Goal: Understand process/instructions

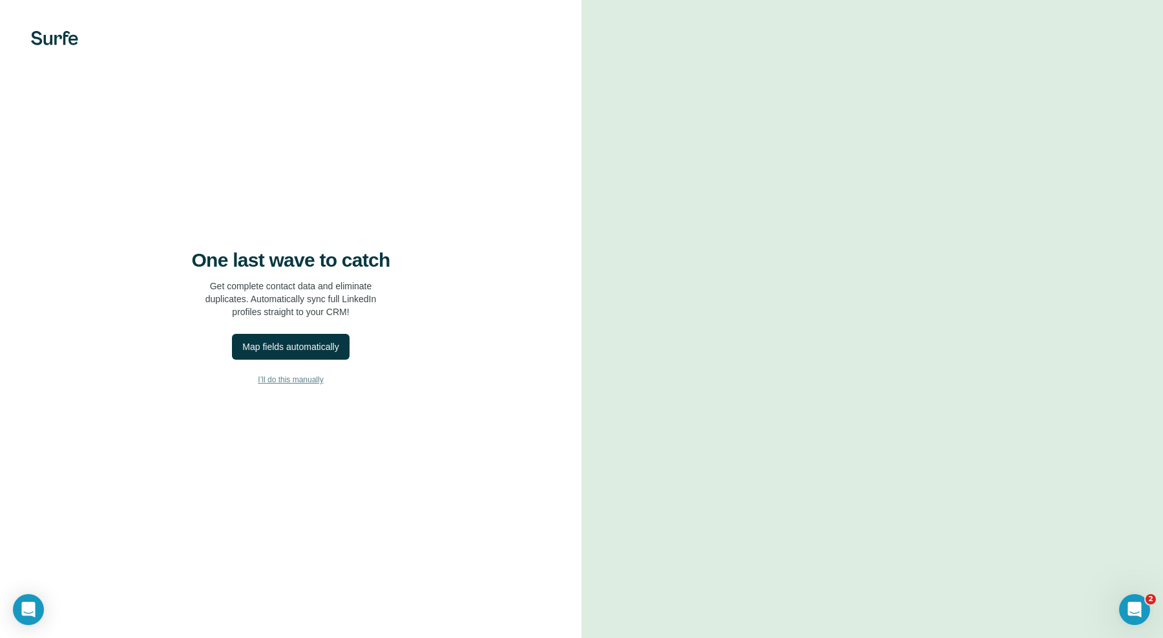
click at [307, 380] on span "I’ll do this manually" at bounding box center [290, 380] width 65 height 12
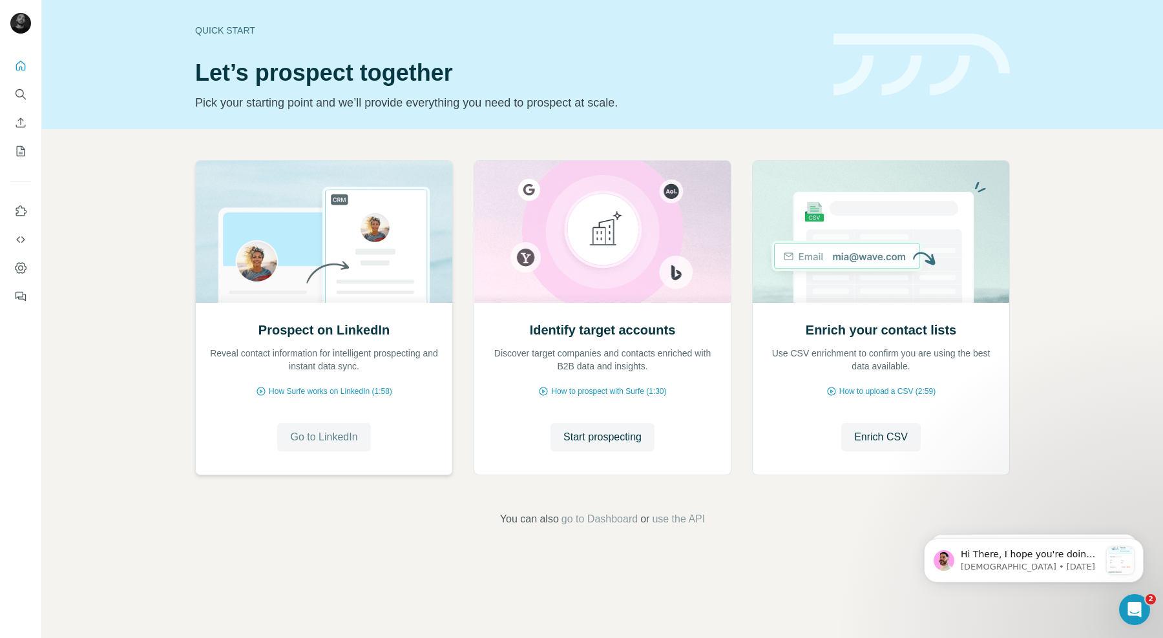
click at [346, 438] on span "Go to LinkedIn" at bounding box center [323, 438] width 67 height 16
